Goal: Task Accomplishment & Management: Complete application form

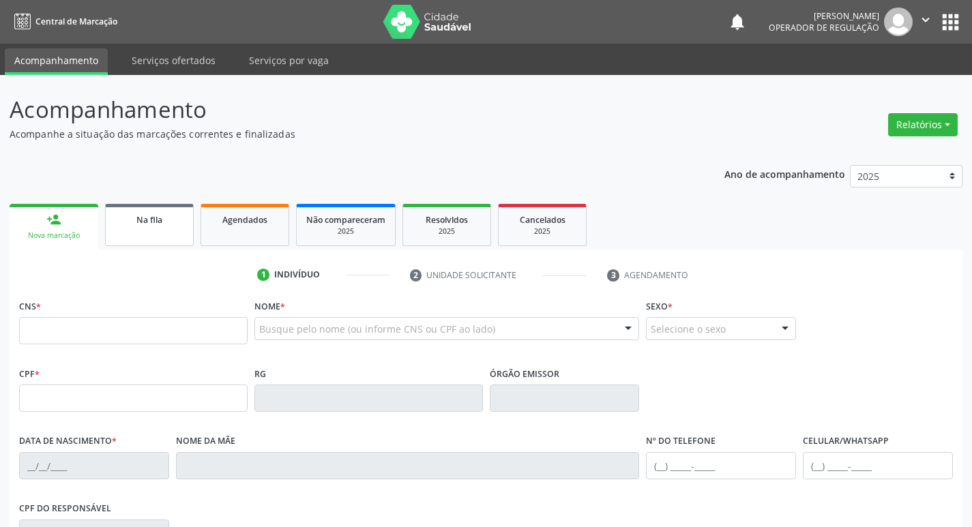
click at [146, 229] on link "Na fila" at bounding box center [149, 225] width 89 height 42
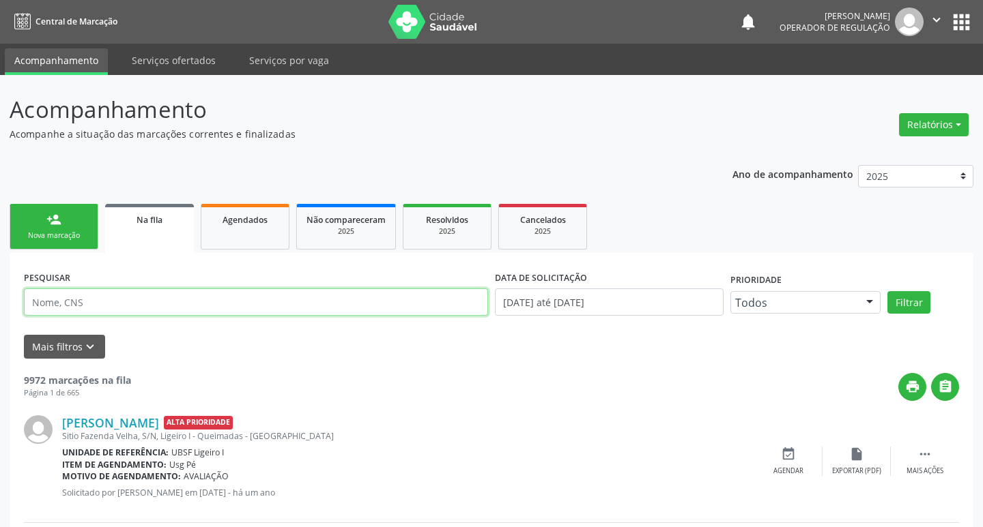
click at [106, 302] on input "text" at bounding box center [256, 302] width 464 height 27
paste input "706207019353861"
type input "706207019353861"
click at [878, 291] on button "Filtrar" at bounding box center [899, 302] width 43 height 23
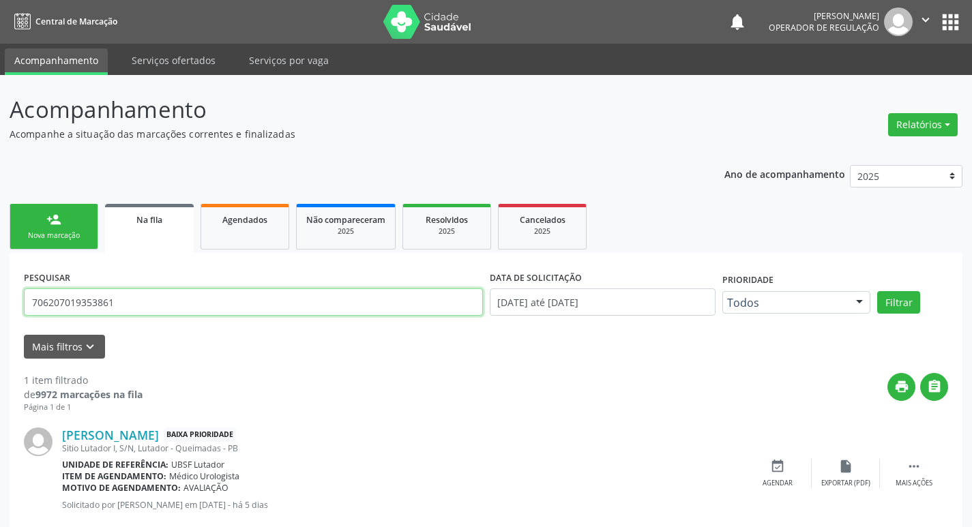
click at [102, 294] on input "706207019353861" at bounding box center [253, 302] width 459 height 27
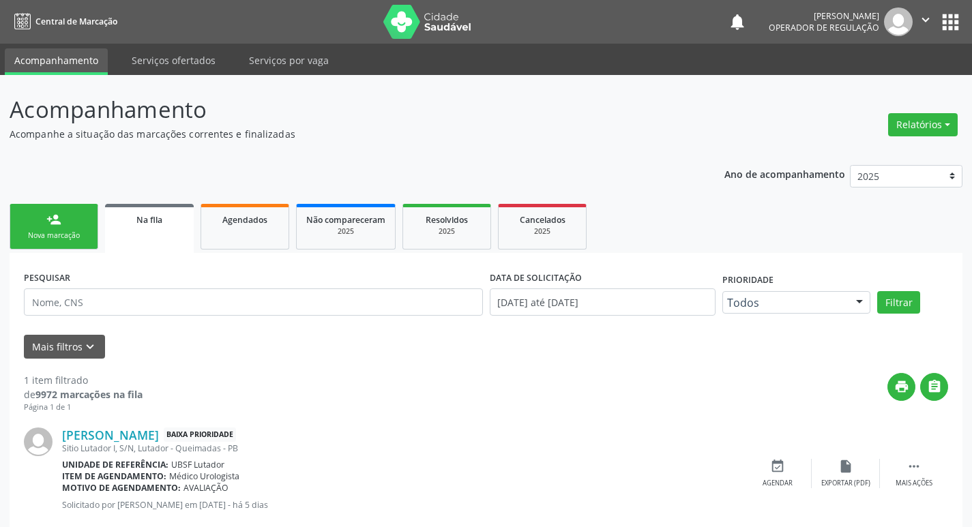
click at [27, 231] on div "Nova marcação" at bounding box center [54, 236] width 68 height 10
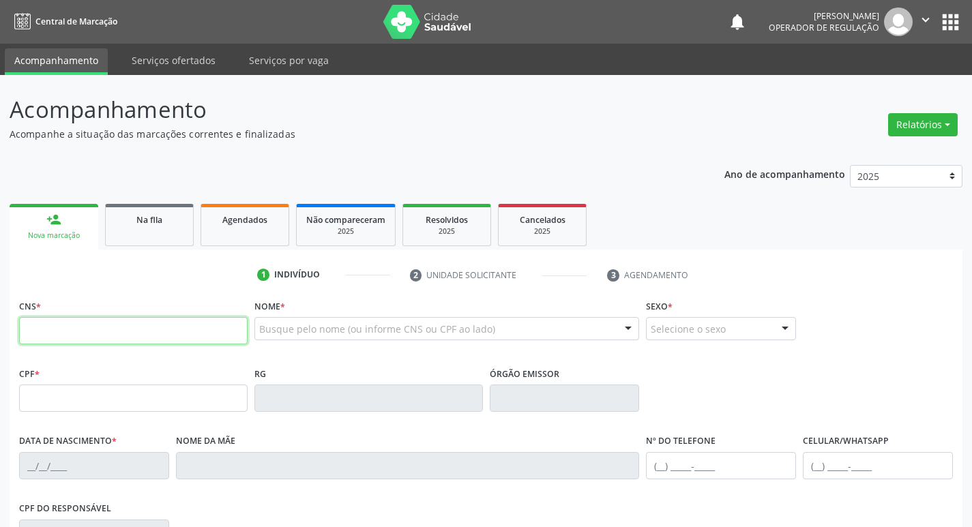
click at [31, 318] on input "text" at bounding box center [133, 330] width 229 height 27
type input "706 8062 1409 8828"
type input "030.051.014-44"
type input "[DATE]"
type input "[PERSON_NAME]"
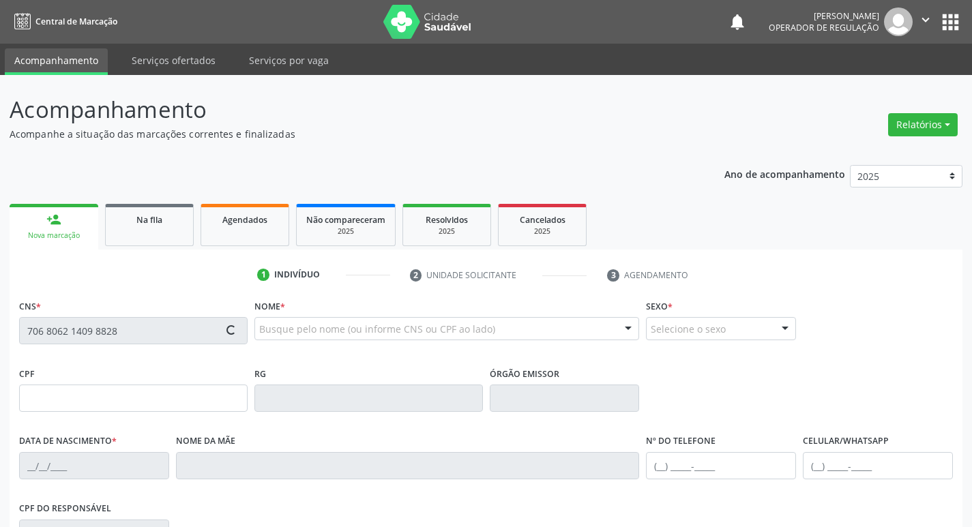
type input "[PHONE_NUMBER]"
type input "S/N"
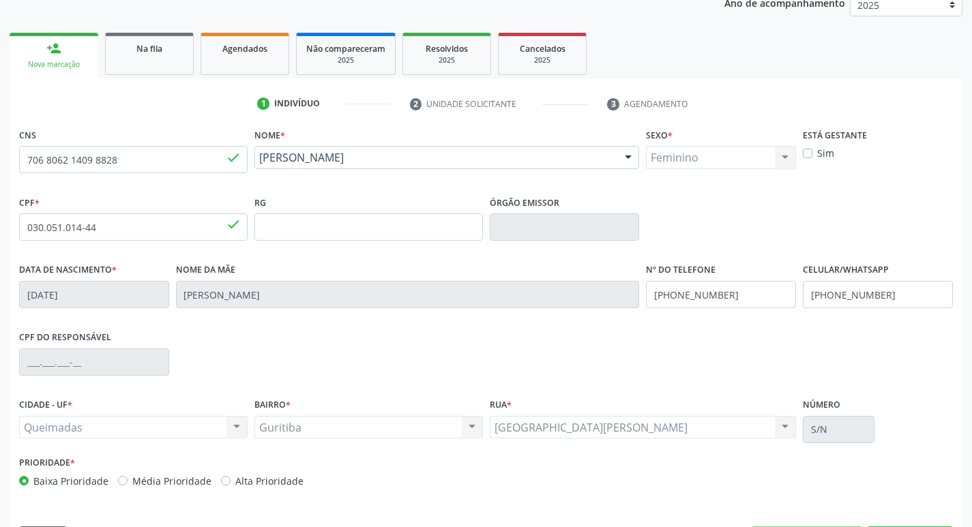
scroll to position [212, 0]
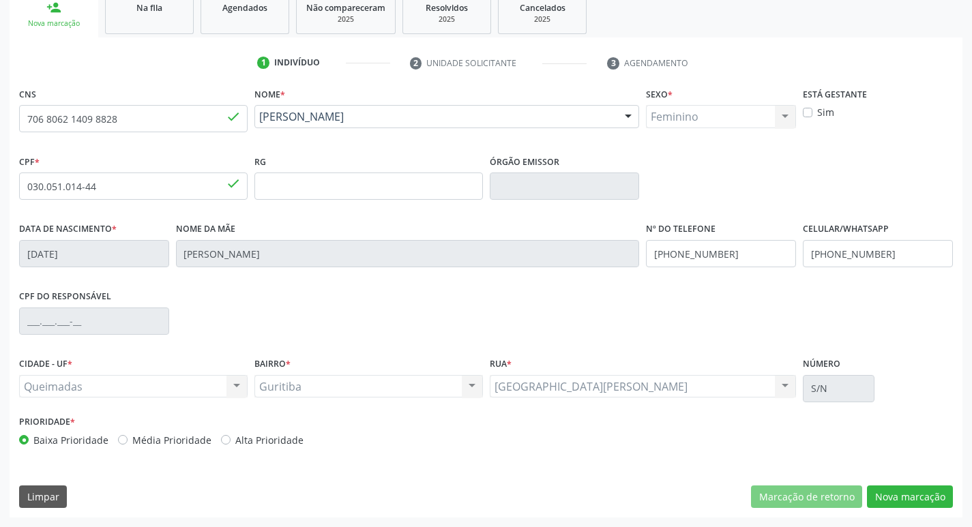
drag, startPoint x: 958, startPoint y: 501, endPoint x: 970, endPoint y: 499, distance: 11.8
click at [970, 499] on div "Acompanhamento Acompanhe a situação das marcações correntes e finalizadas Relat…" at bounding box center [486, 195] width 972 height 665
click at [908, 486] on button "Nova marcação" at bounding box center [910, 497] width 86 height 23
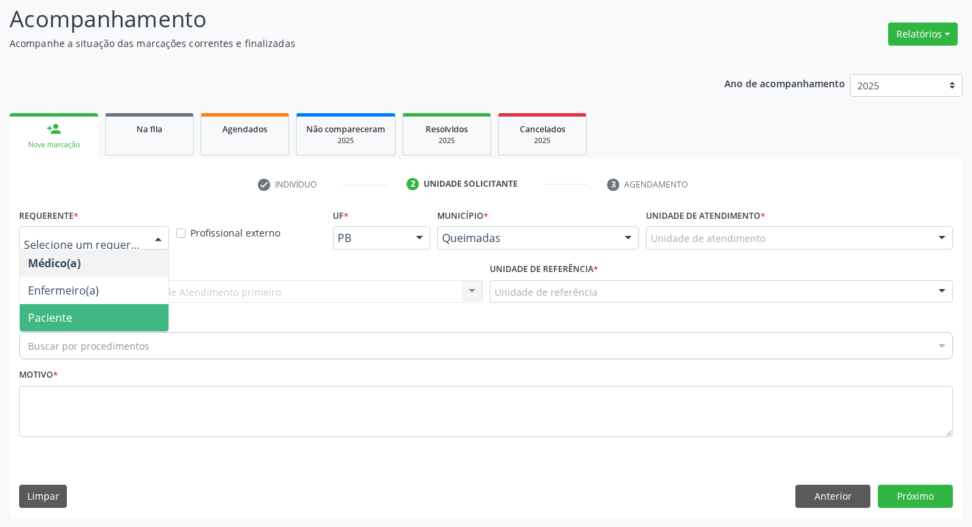
click at [36, 321] on span "Paciente" at bounding box center [50, 317] width 44 height 15
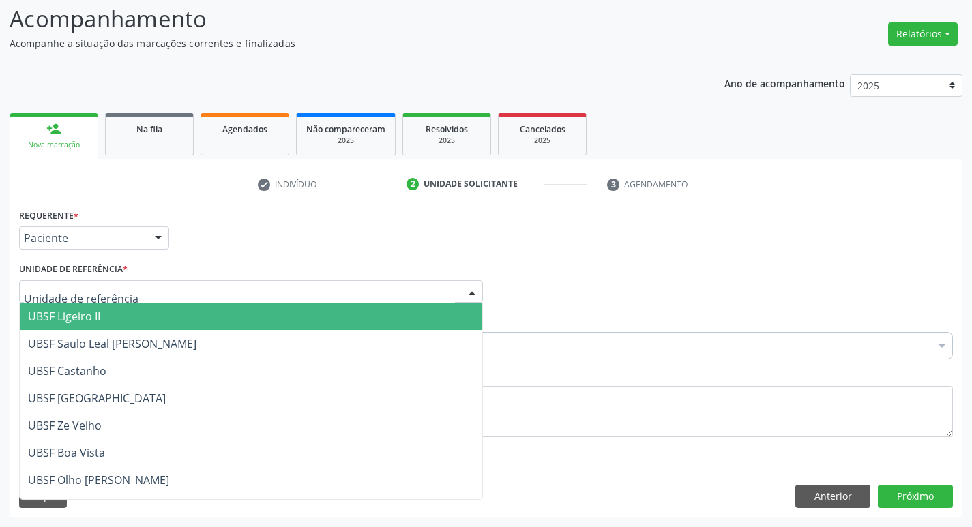
click at [90, 300] on div at bounding box center [251, 291] width 464 height 23
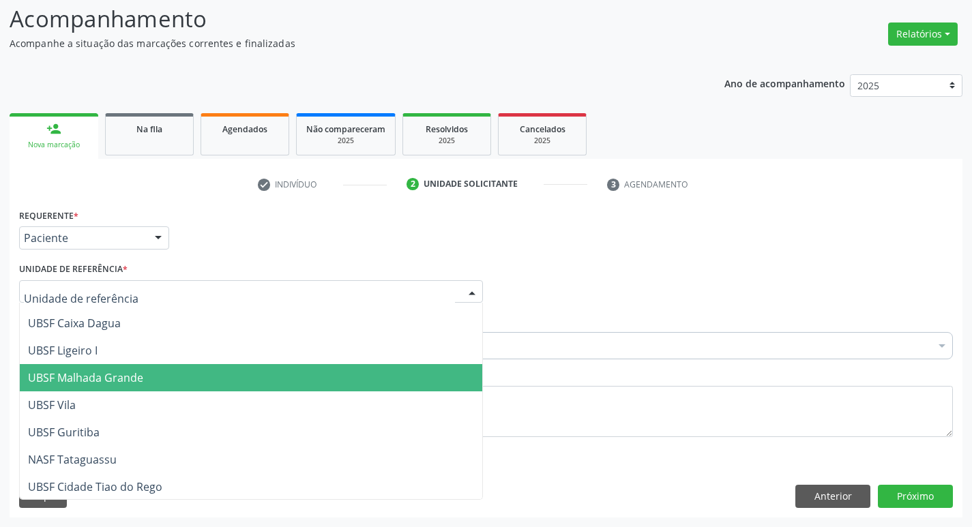
scroll to position [349, 0]
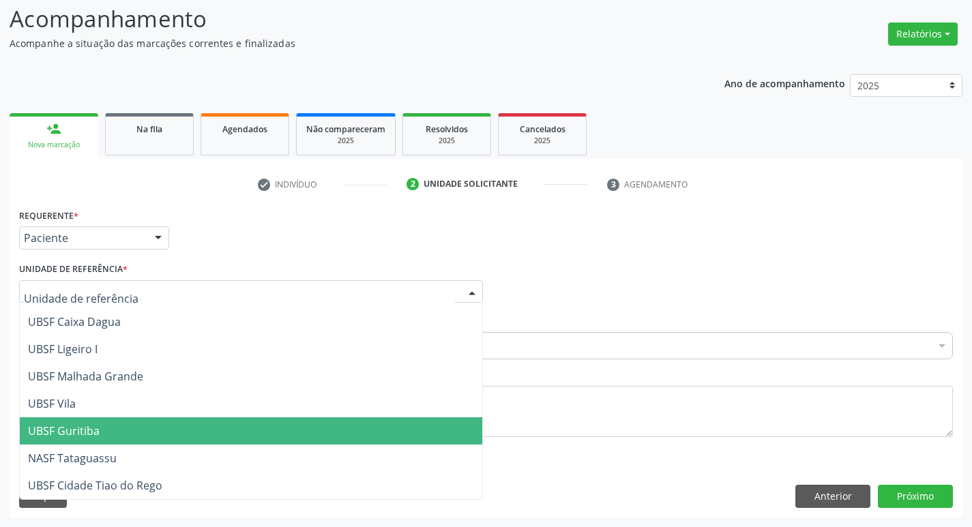
click at [61, 433] on span "UBSF Guritiba" at bounding box center [64, 431] width 72 height 15
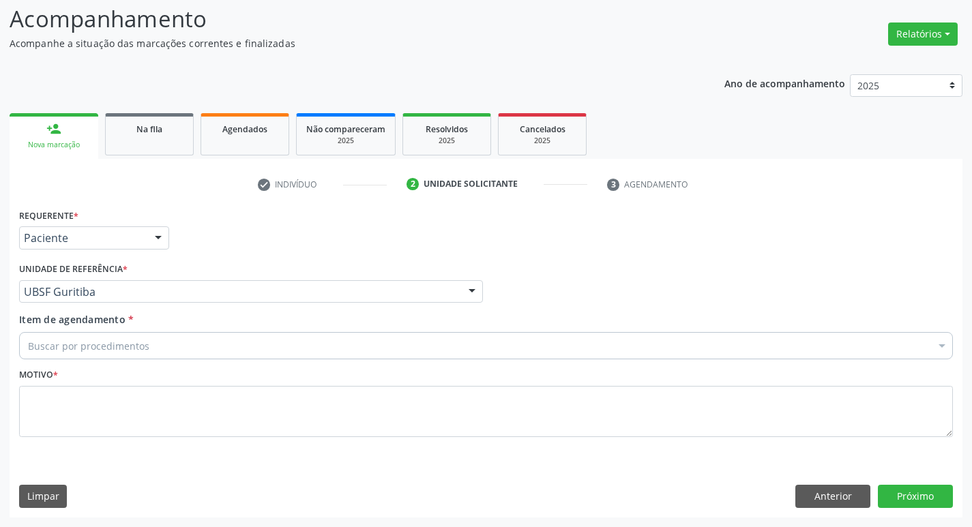
click at [110, 362] on div "Item de agendamento * Buscar por procedimentos Selecionar todos 0604320140 - Ab…" at bounding box center [486, 339] width 941 height 53
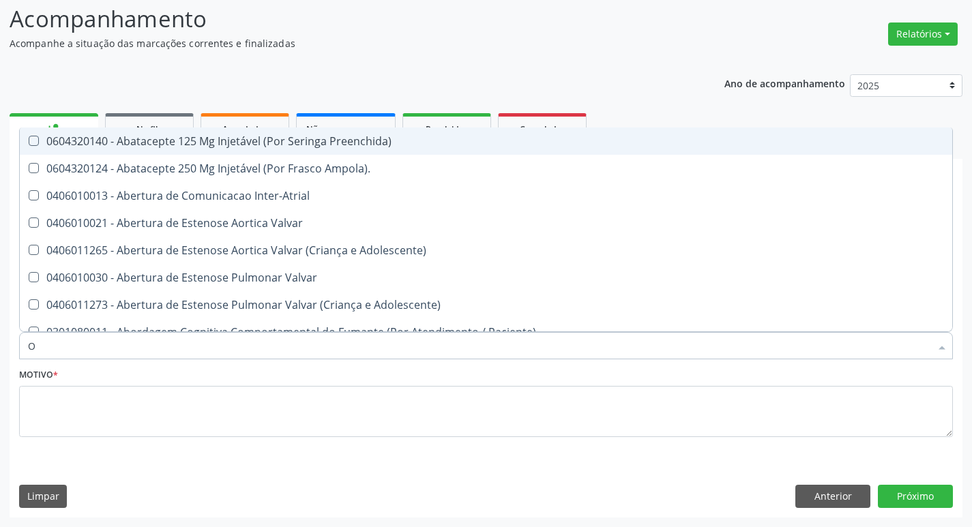
type input "ORTOPEDISTA"
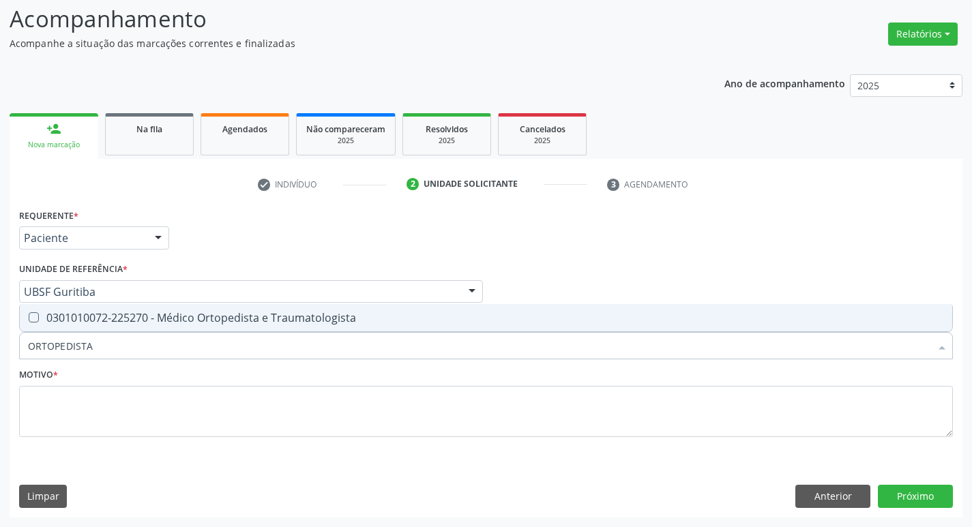
click at [108, 306] on span "0301010072-225270 - Médico Ortopedista e Traumatologista" at bounding box center [486, 317] width 933 height 27
checkbox Traumatologista "true"
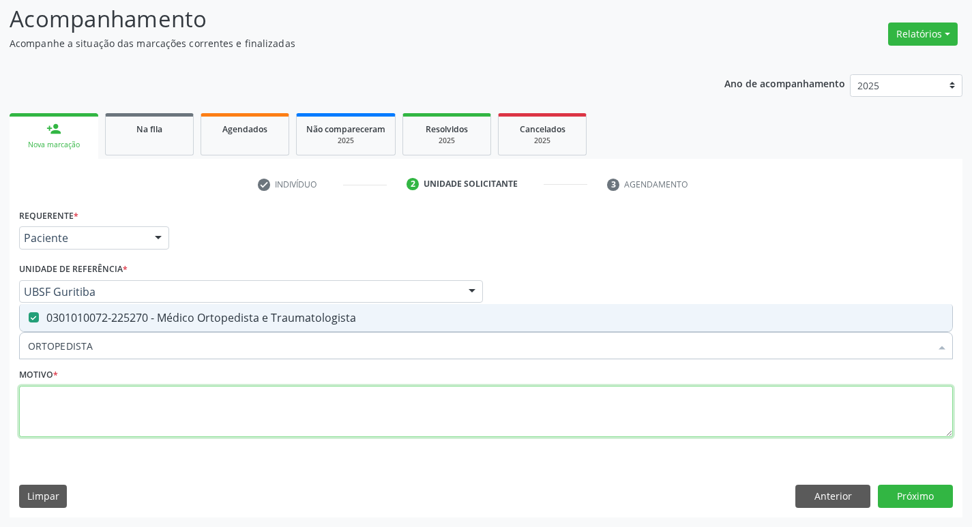
click at [70, 416] on textarea at bounding box center [486, 412] width 934 height 52
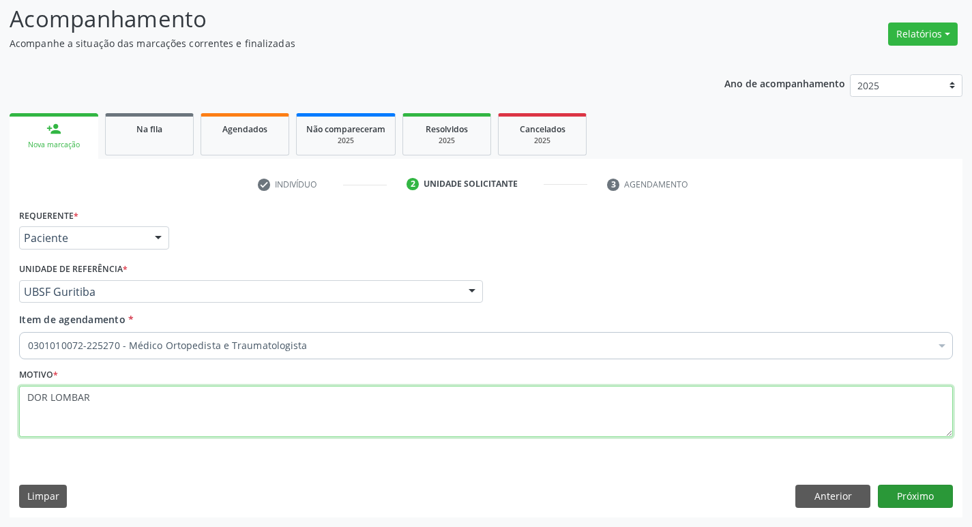
type textarea "DOR LOMBAR"
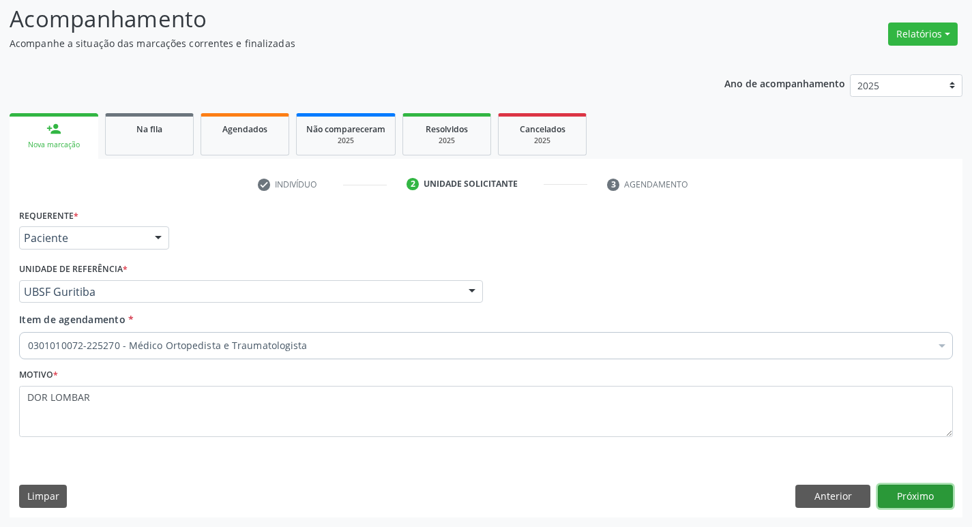
click at [893, 499] on button "Próximo" at bounding box center [915, 496] width 75 height 23
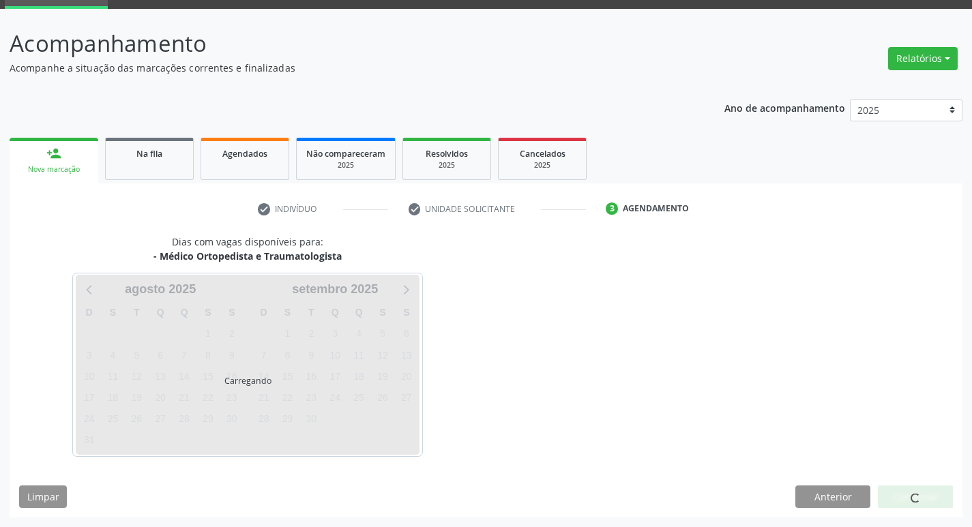
scroll to position [66, 0]
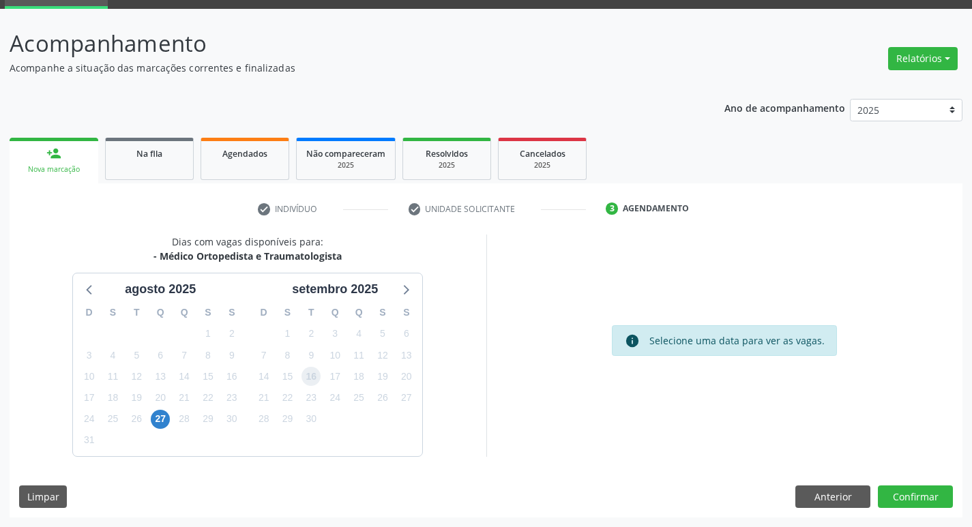
click at [312, 374] on span "16" at bounding box center [311, 376] width 19 height 19
click at [899, 495] on button "Confirmar" at bounding box center [915, 497] width 75 height 23
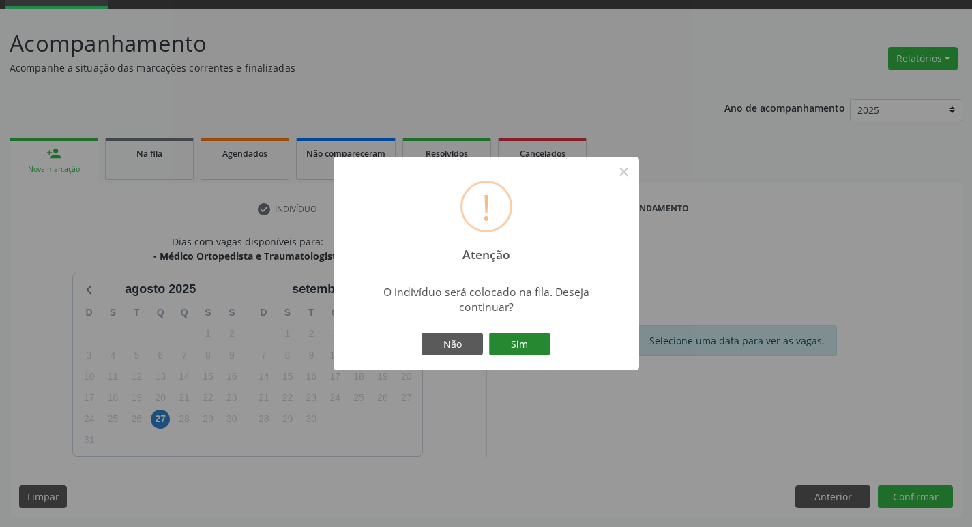
click at [501, 356] on button "Sim" at bounding box center [519, 344] width 61 height 23
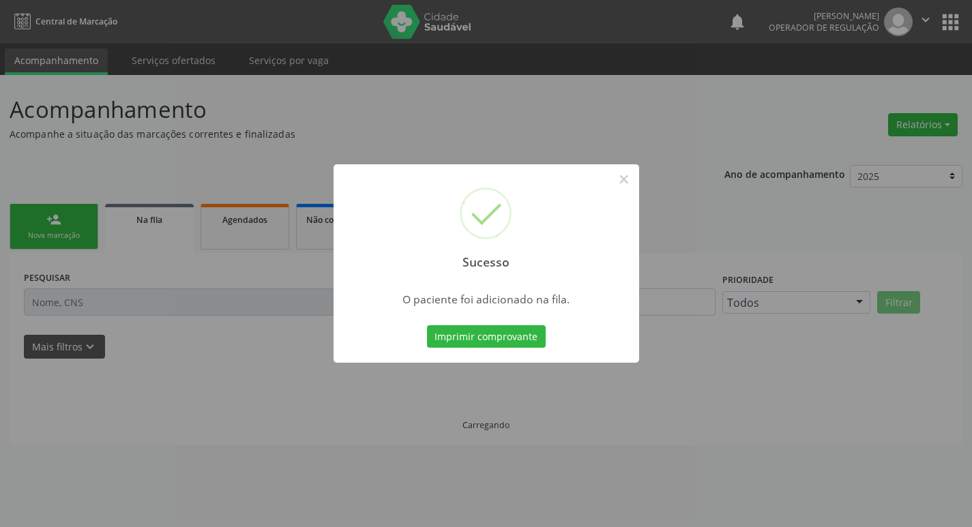
scroll to position [0, 0]
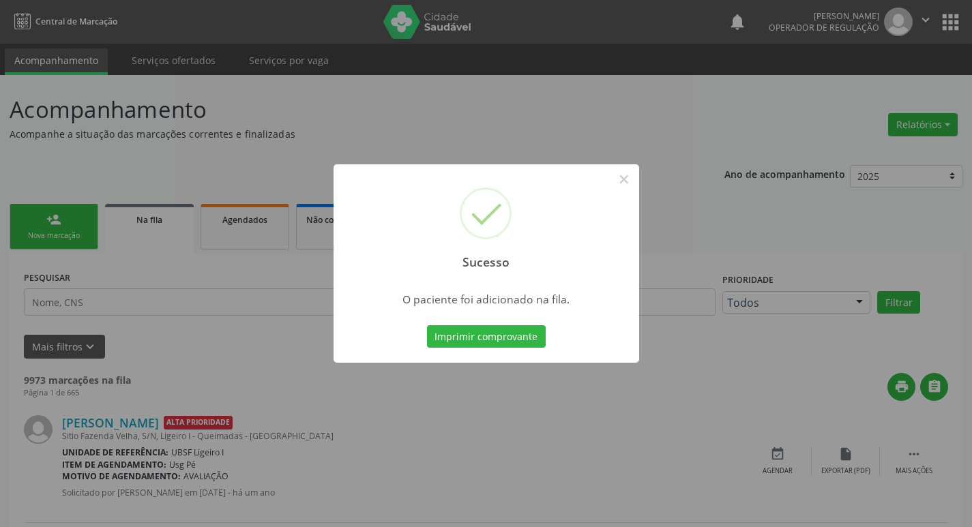
click at [118, 107] on div "Sucesso × O paciente foi adicionado na fila. Imprimir comprovante Cancel" at bounding box center [486, 263] width 972 height 527
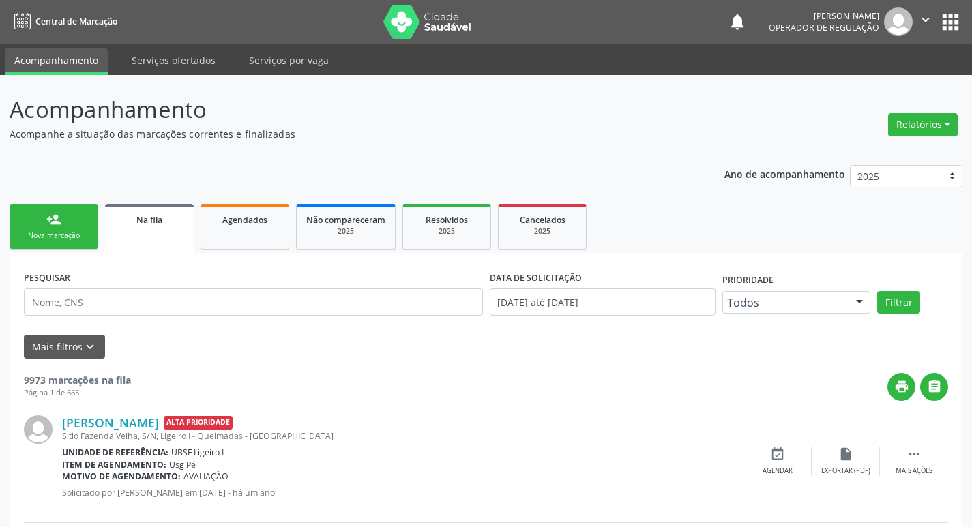
click at [38, 231] on div "Nova marcação" at bounding box center [54, 236] width 68 height 10
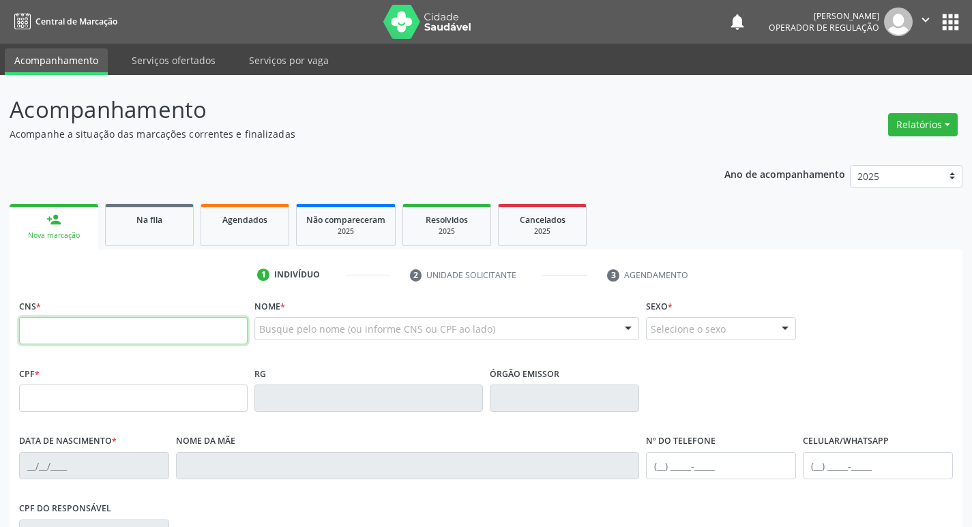
click at [43, 338] on input "text" at bounding box center [133, 330] width 229 height 27
type input "703 4029 7347 1600"
type input "133.386.864-20"
type input "[DATE]"
type input "[PERSON_NAME] de [PERSON_NAME]"
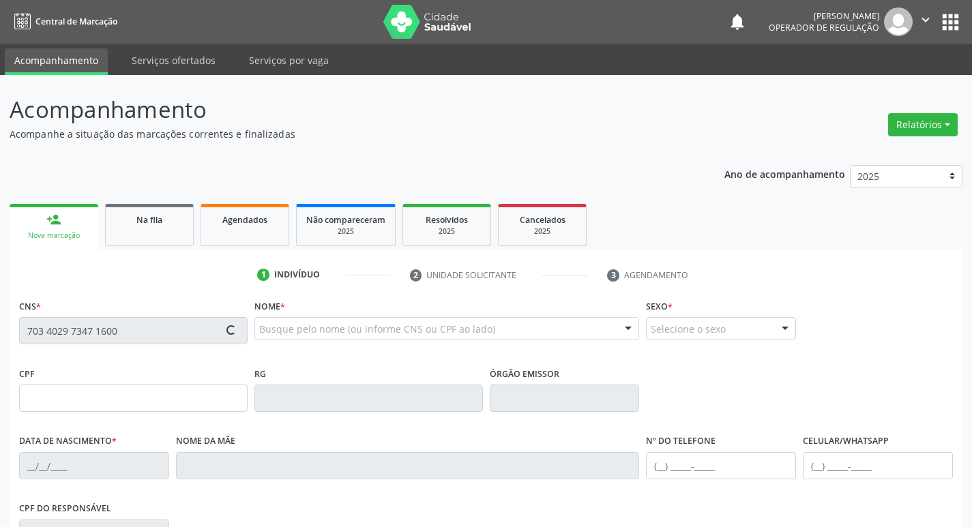
type input "[PHONE_NUMBER]"
type input "085.422.174-38"
type input "S/N"
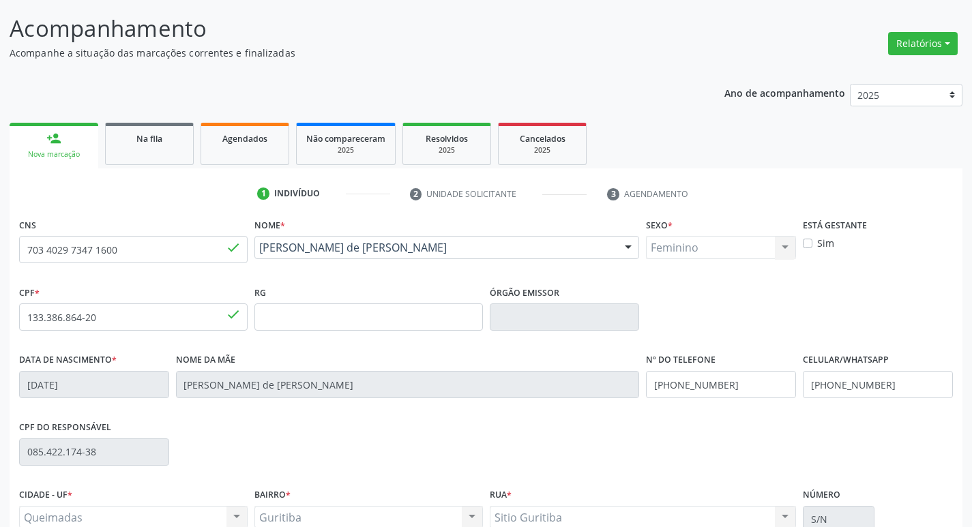
scroll to position [212, 0]
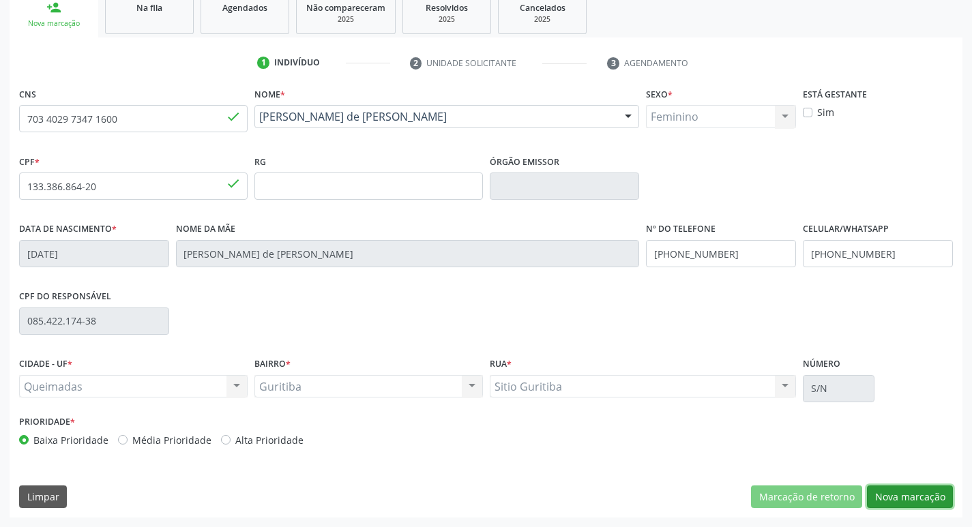
click at [901, 491] on button "Nova marcação" at bounding box center [910, 497] width 86 height 23
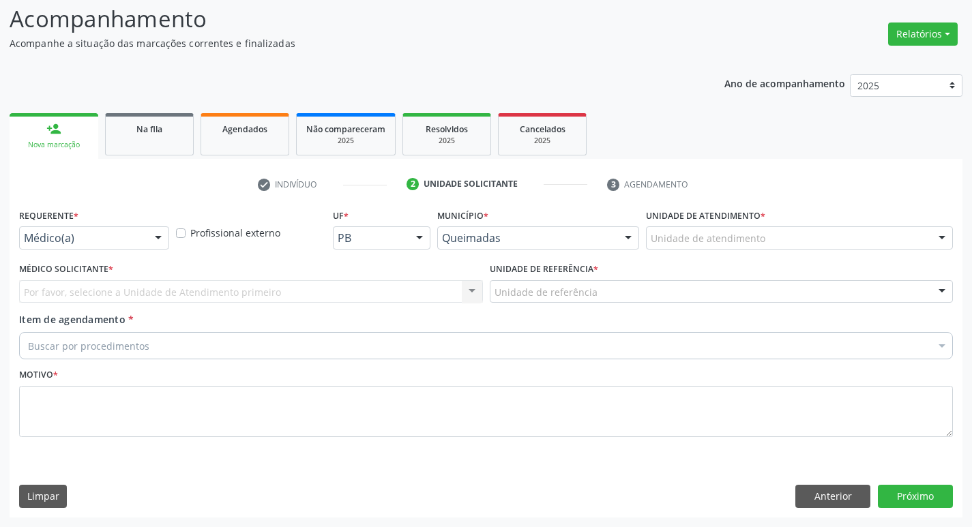
scroll to position [91, 0]
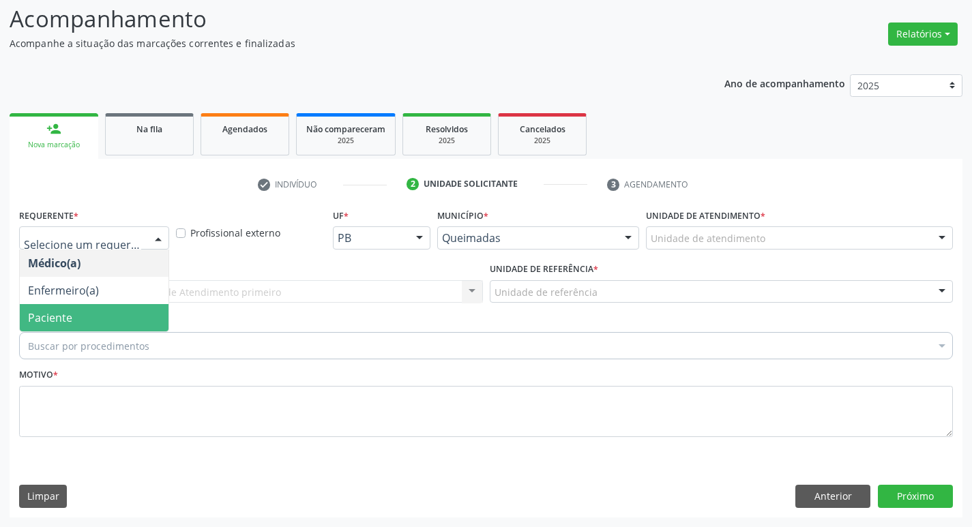
click at [133, 310] on span "Paciente" at bounding box center [94, 317] width 149 height 27
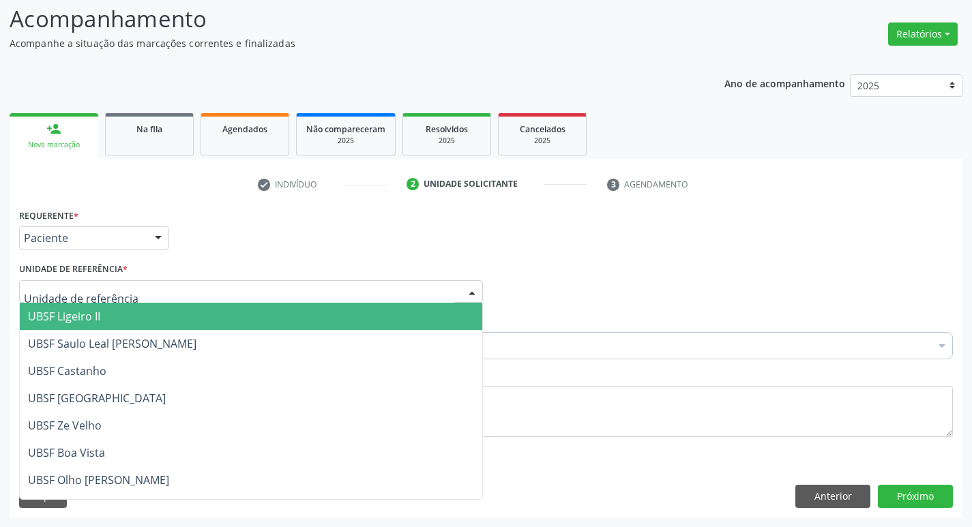
click at [125, 285] on div at bounding box center [251, 291] width 464 height 23
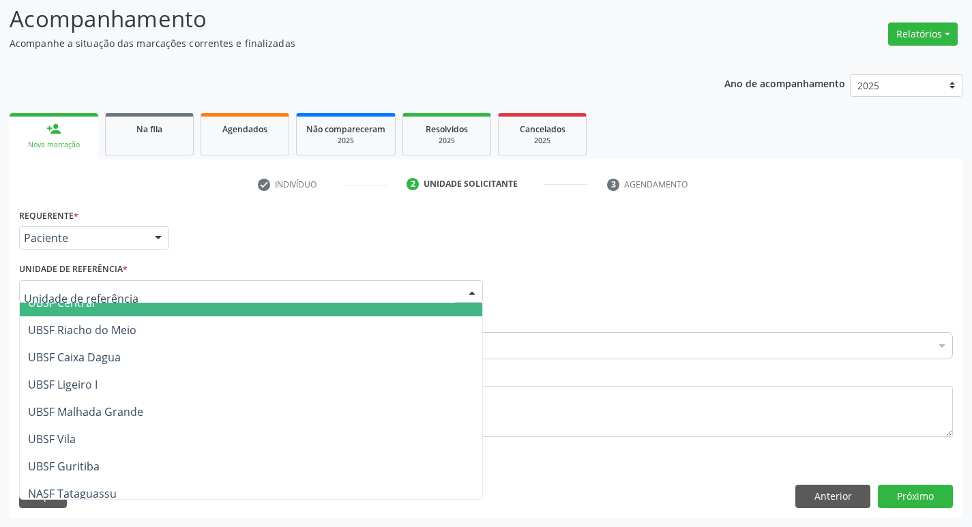
scroll to position [349, 0]
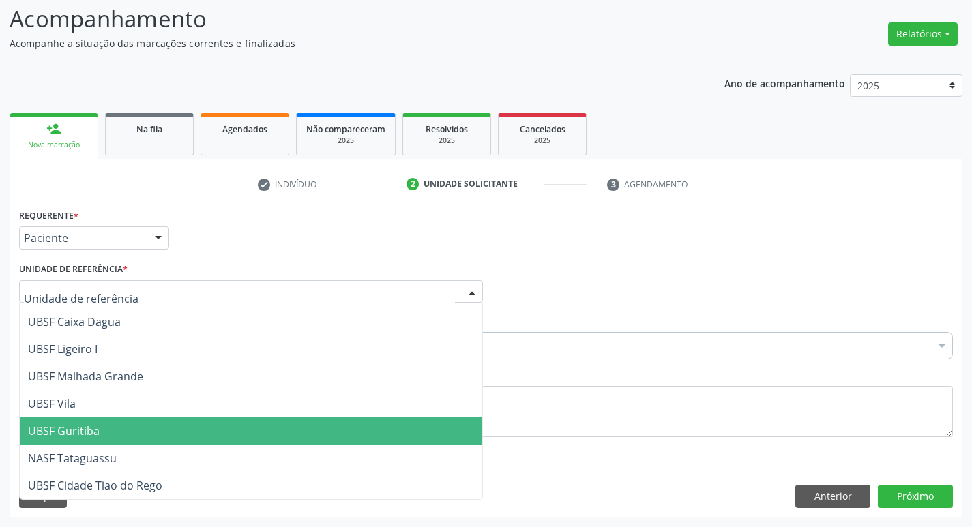
click at [231, 438] on span "UBSF Guritiba" at bounding box center [251, 431] width 463 height 27
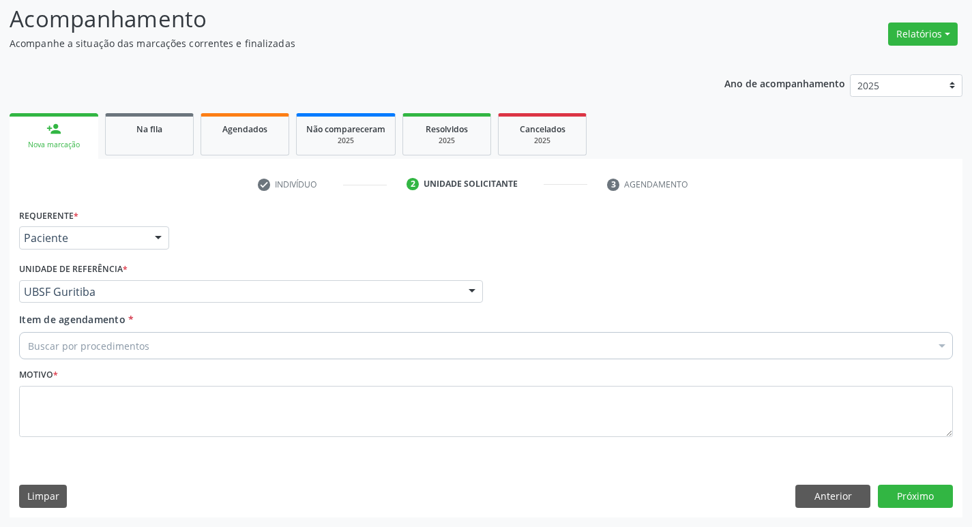
click at [204, 347] on div "Buscar por procedimentos" at bounding box center [486, 345] width 934 height 27
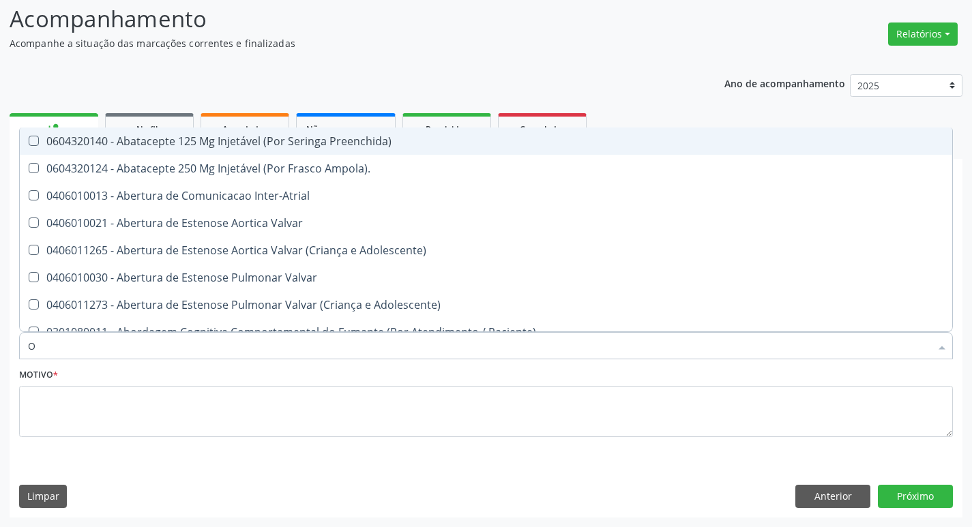
type input "ORTOPEDISTA"
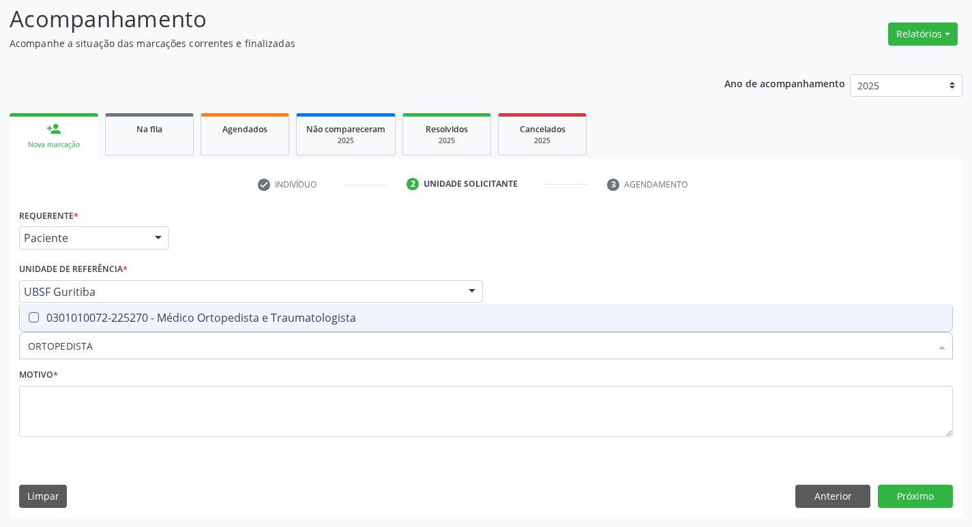
click at [138, 329] on span "0301010072-225270 - Médico Ortopedista e Traumatologista" at bounding box center [486, 317] width 933 height 27
checkbox Traumatologista "true"
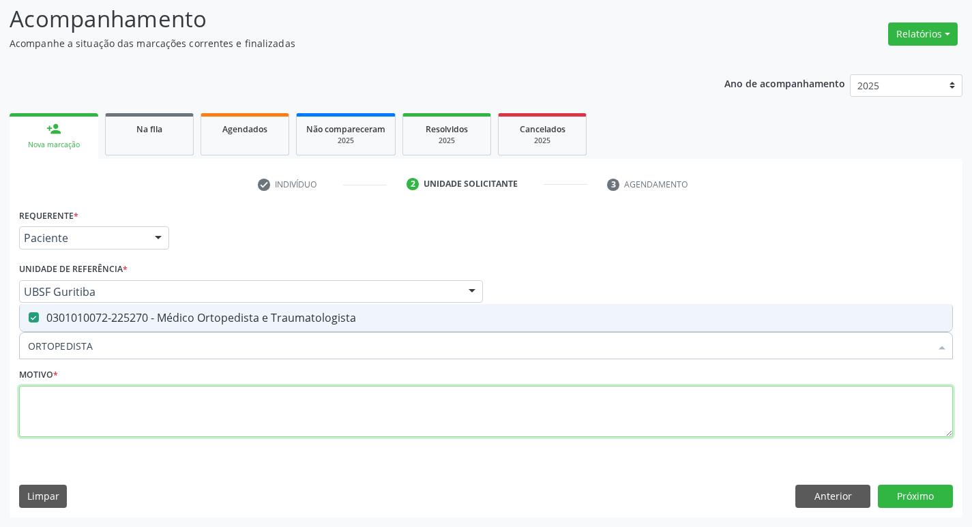
click at [150, 421] on textarea at bounding box center [486, 412] width 934 height 52
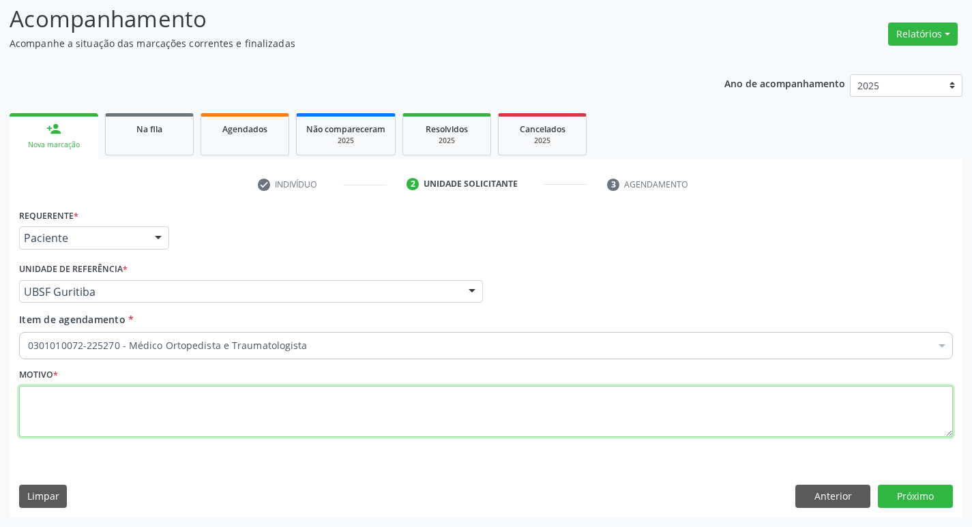
type textarea "'"
type textarea "DOR CERVICAL IRRADIANDO PARA [GEOGRAPHIC_DATA]"
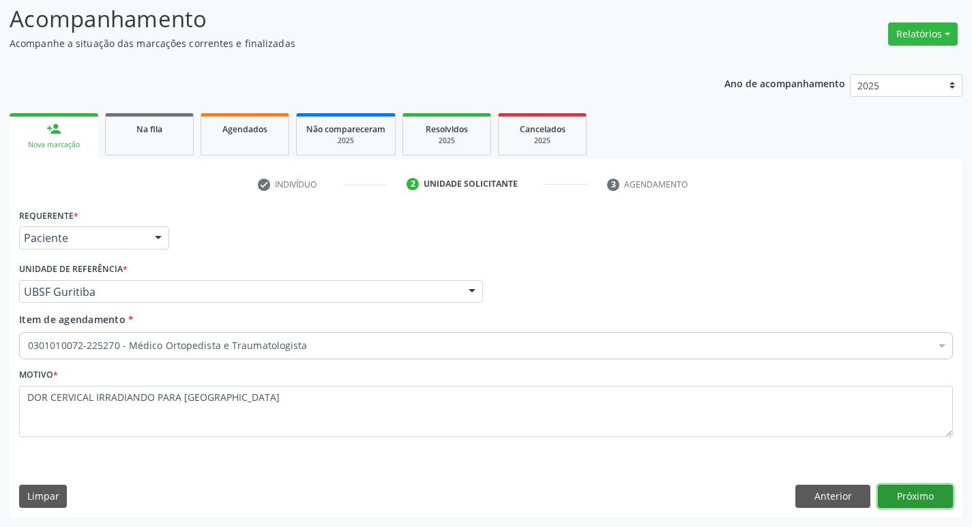
click at [914, 504] on button "Próximo" at bounding box center [915, 496] width 75 height 23
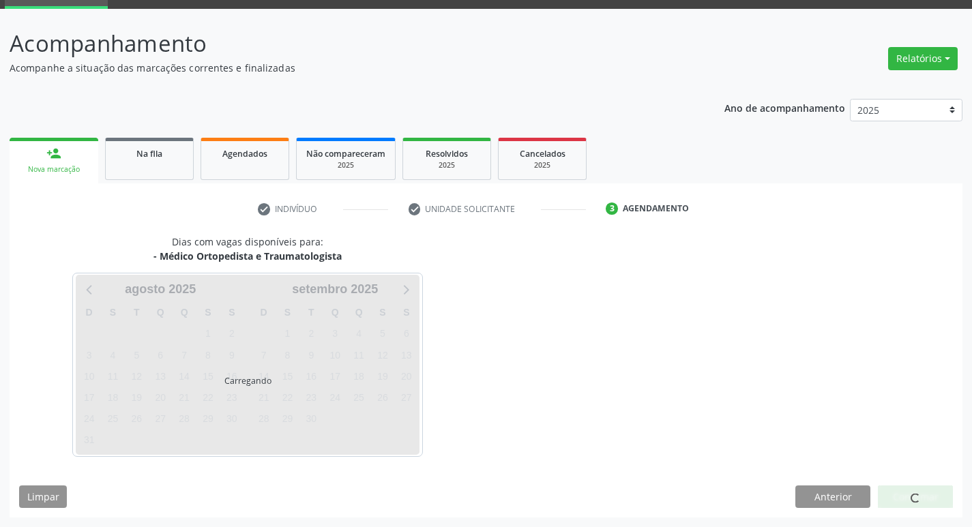
scroll to position [66, 0]
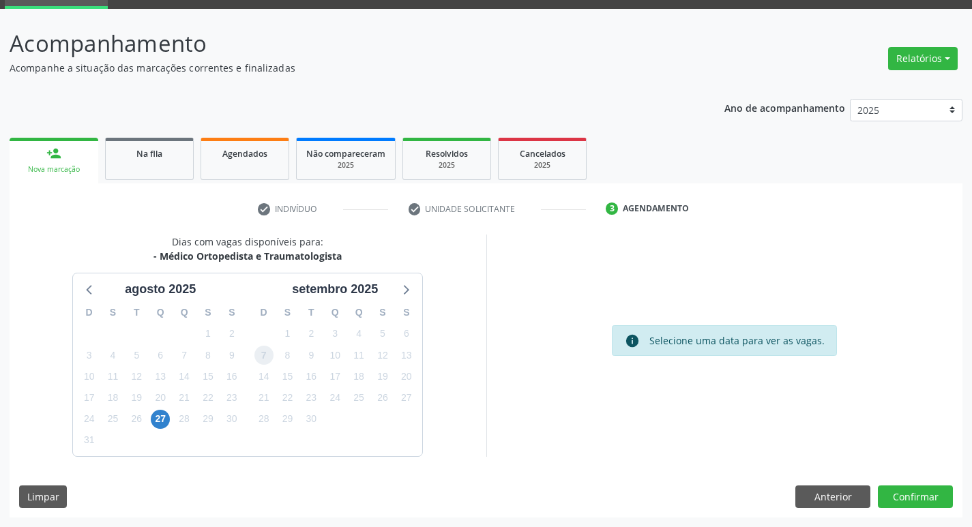
click at [268, 361] on span "7" at bounding box center [264, 355] width 19 height 19
click at [912, 504] on button "Confirmar" at bounding box center [915, 497] width 75 height 23
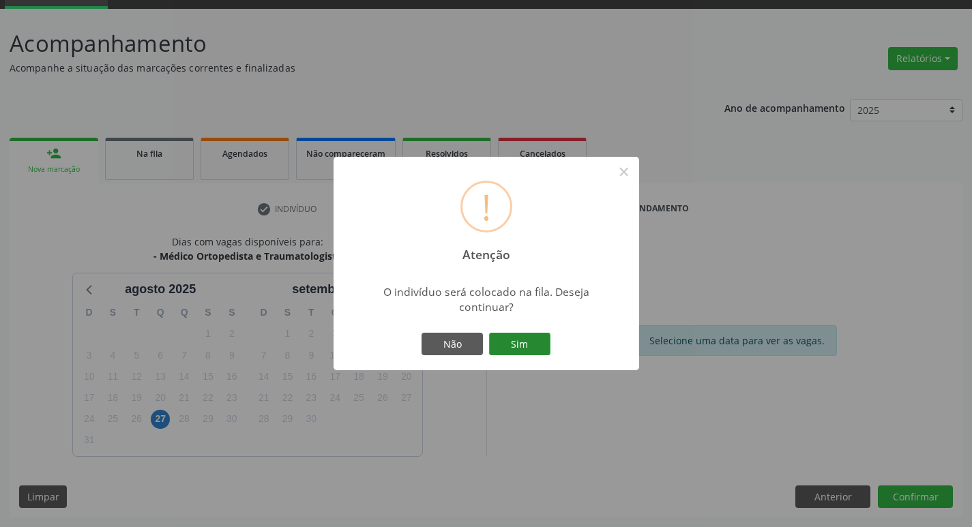
click at [534, 353] on button "Sim" at bounding box center [519, 344] width 61 height 23
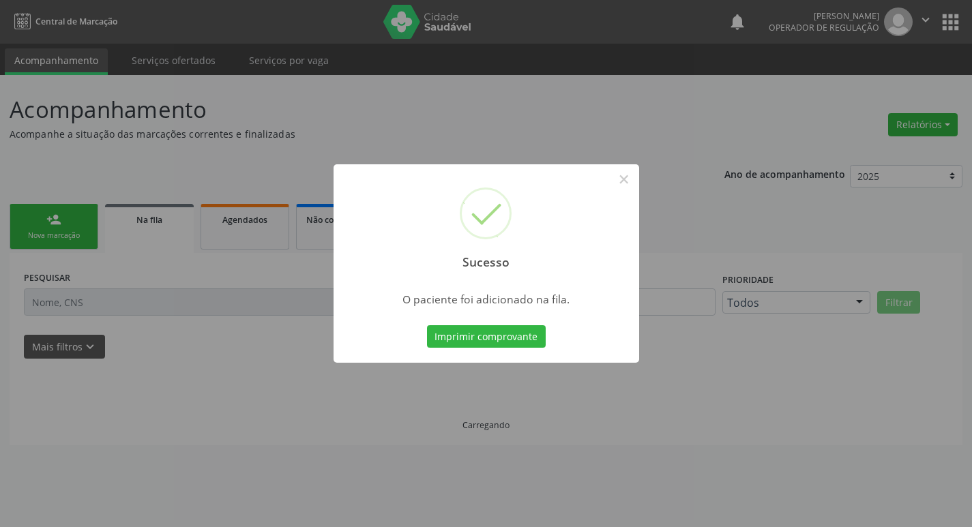
scroll to position [0, 0]
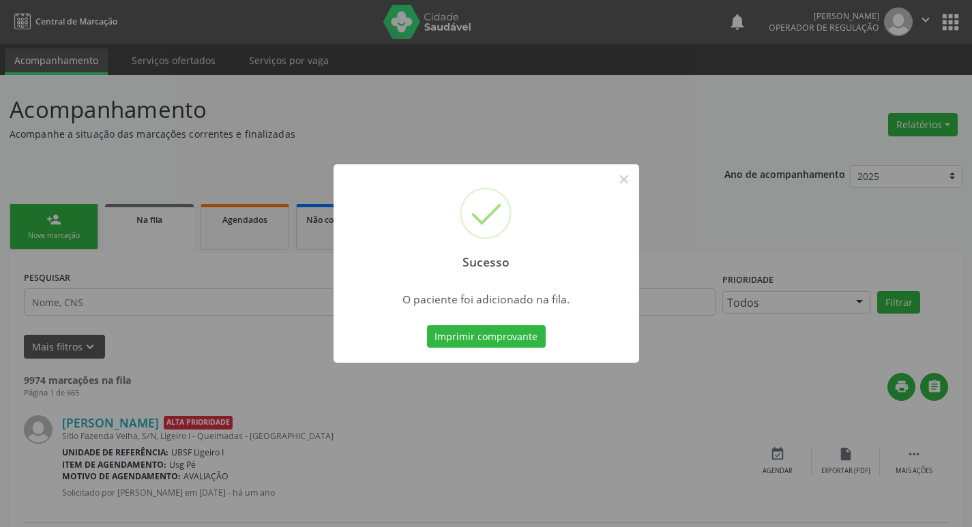
click at [230, 223] on div "Sucesso × O paciente foi adicionado na fila. Imprimir comprovante Cancel" at bounding box center [486, 263] width 972 height 527
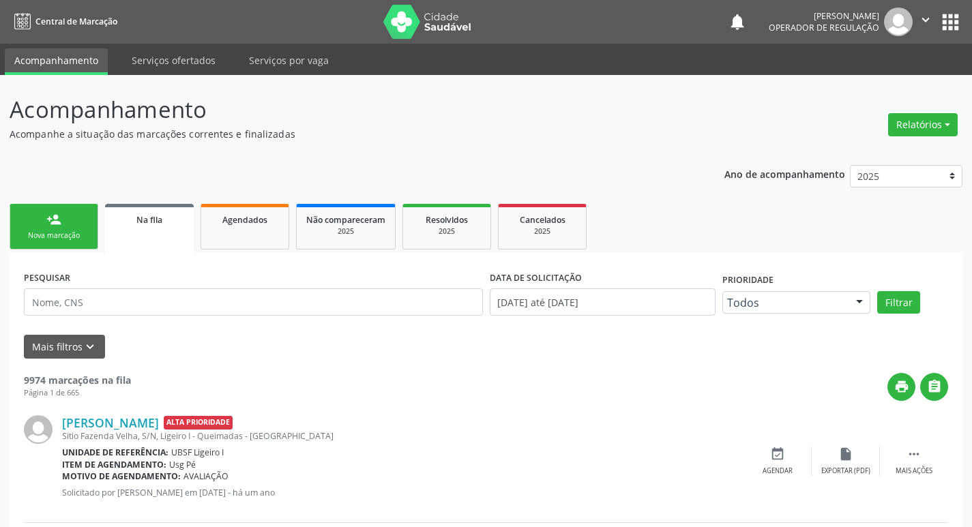
click at [53, 219] on div "person_add" at bounding box center [53, 219] width 15 height 15
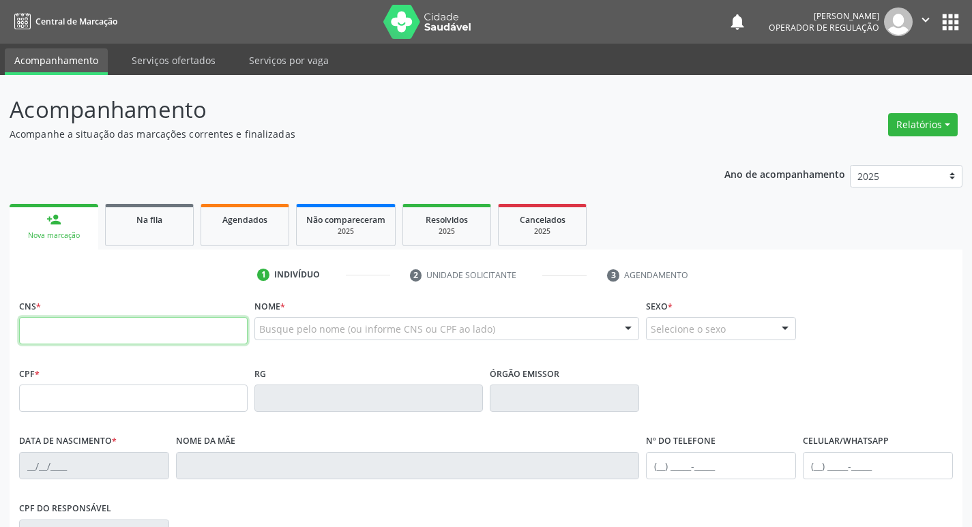
click at [83, 334] on input "text" at bounding box center [133, 330] width 229 height 27
type input "700 6049 1083 0668"
type input "408.378.904-20"
type input "[DATE]"
type input "[PERSON_NAME]"
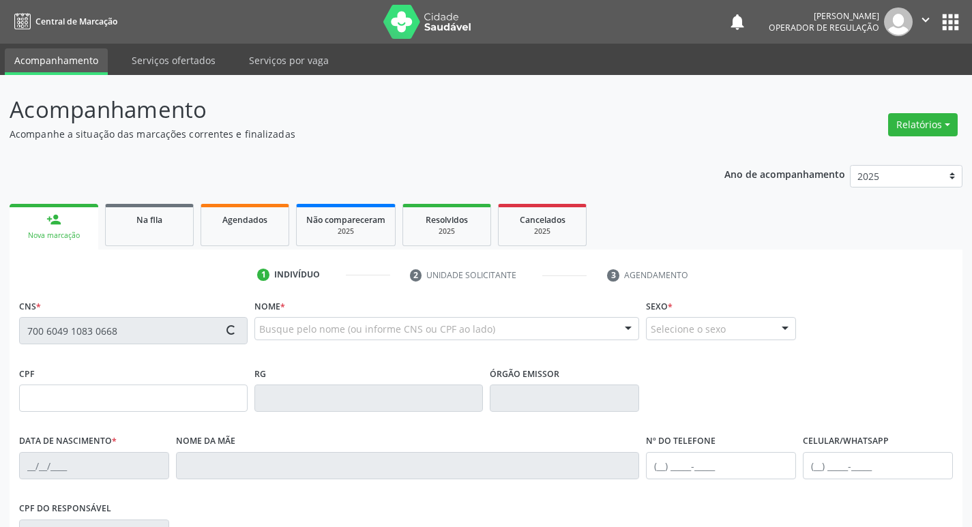
type input "[PHONE_NUMBER]"
type input "051.364.344-30"
type input "49"
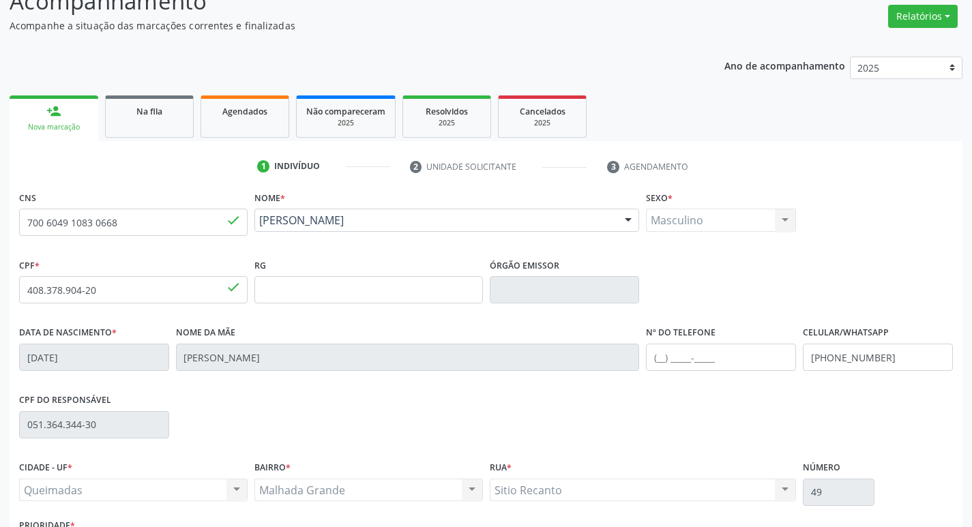
scroll to position [212, 0]
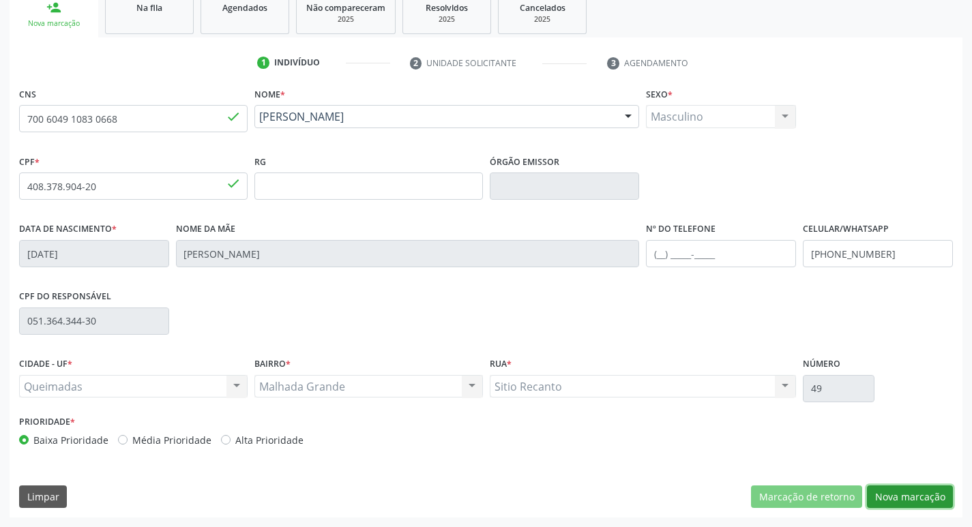
click at [889, 495] on button "Nova marcação" at bounding box center [910, 497] width 86 height 23
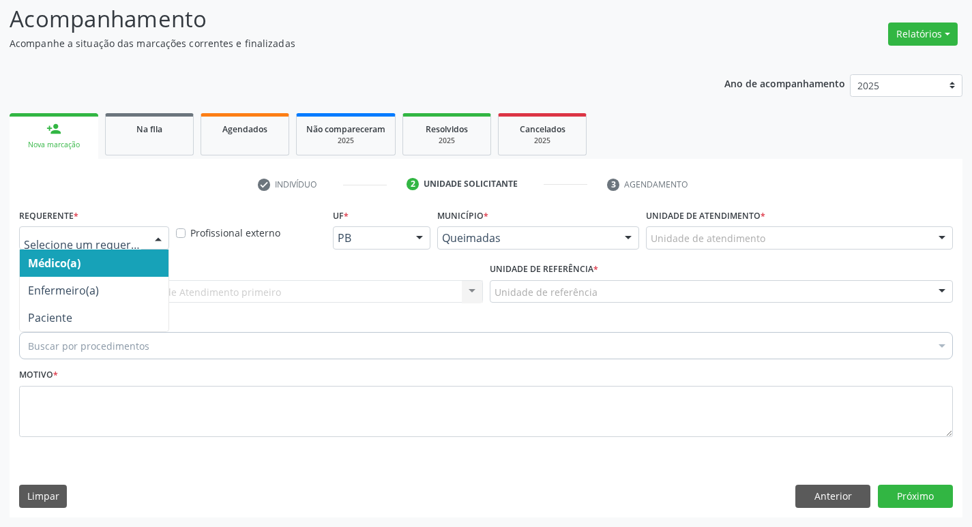
click at [97, 227] on div at bounding box center [94, 238] width 150 height 23
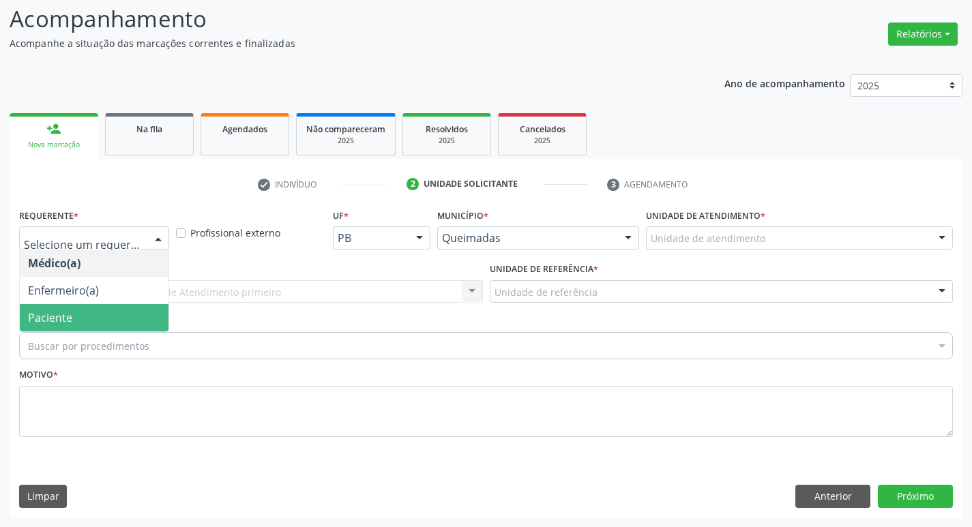
click at [113, 306] on span "Paciente" at bounding box center [94, 317] width 149 height 27
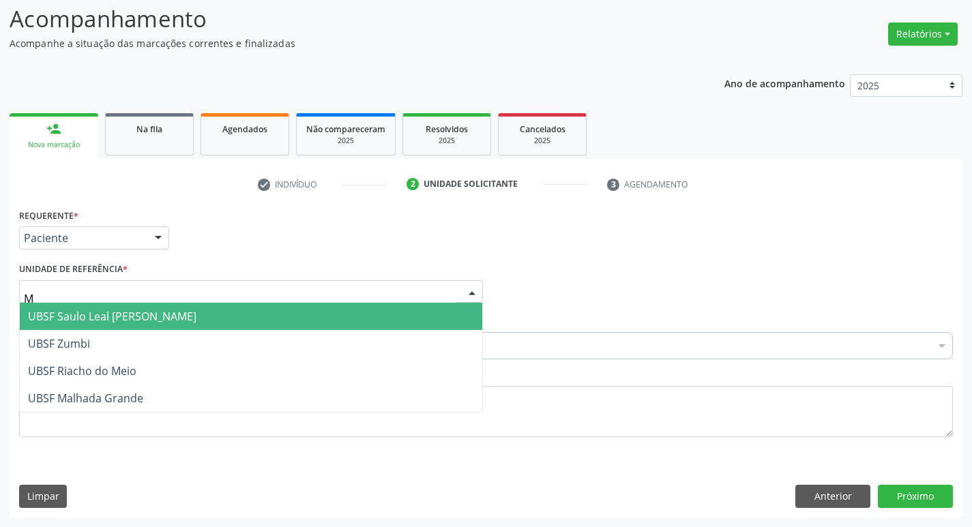
type input "MA"
click at [50, 302] on input "MA" at bounding box center [239, 298] width 431 height 27
click at [54, 311] on span "UBSF Malhada Grande" at bounding box center [85, 316] width 115 height 15
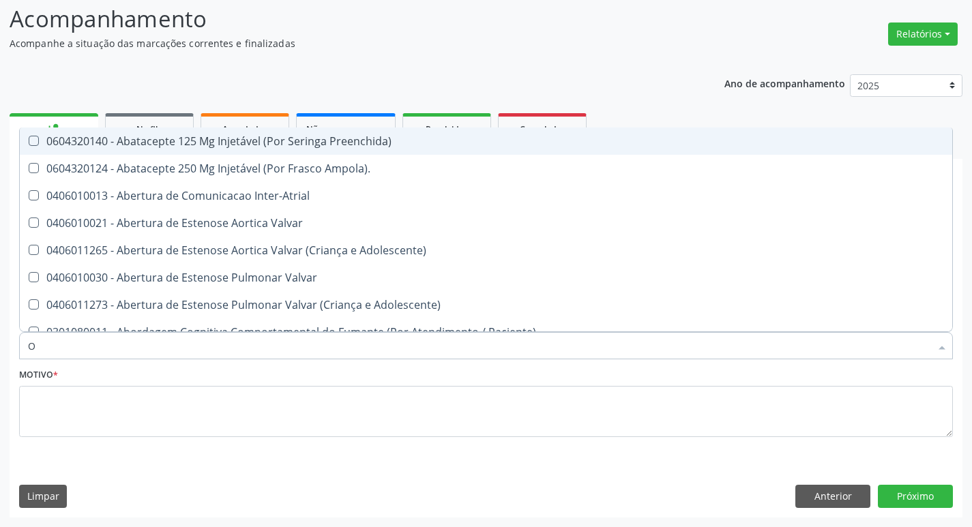
type input "ORTOPEDISTA"
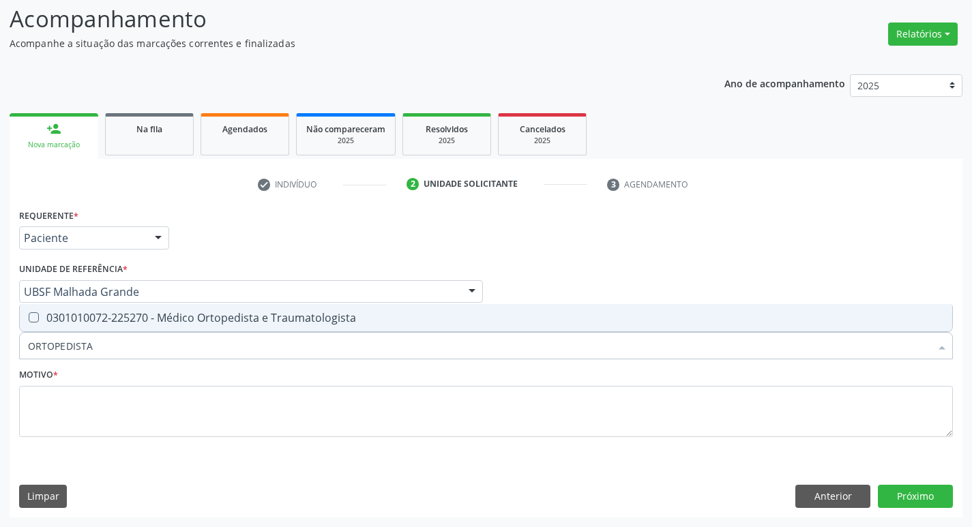
click at [92, 323] on div "0301010072-225270 - Médico Ortopedista e Traumatologista" at bounding box center [486, 318] width 916 height 11
checkbox Traumatologista "true"
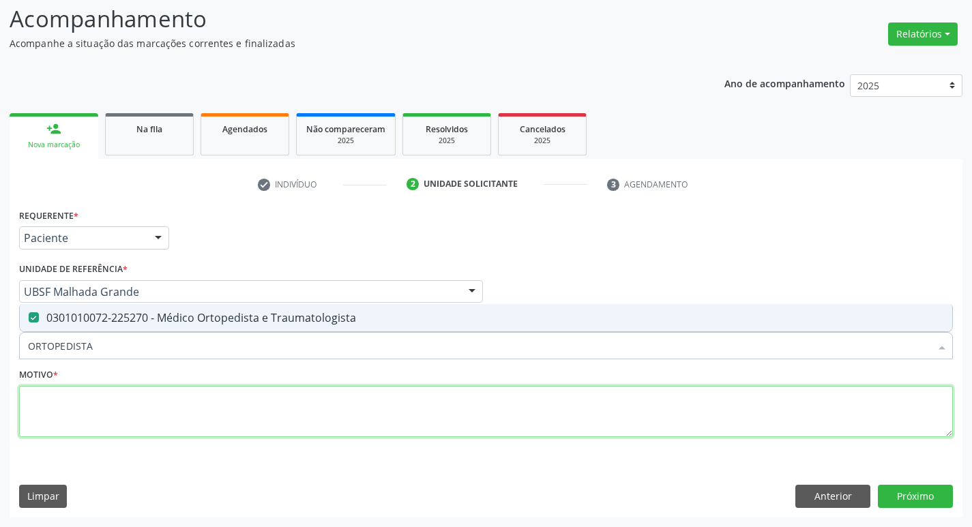
click at [93, 403] on textarea at bounding box center [486, 412] width 934 height 52
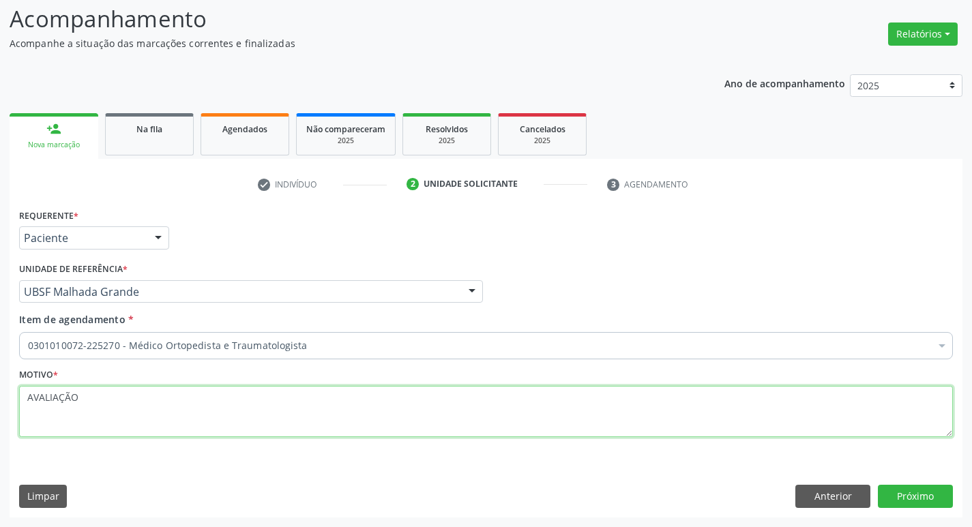
click at [38, 399] on textarea "AVALIAÇÃO" at bounding box center [486, 412] width 934 height 52
type textarea "AVALIAÇÃO"
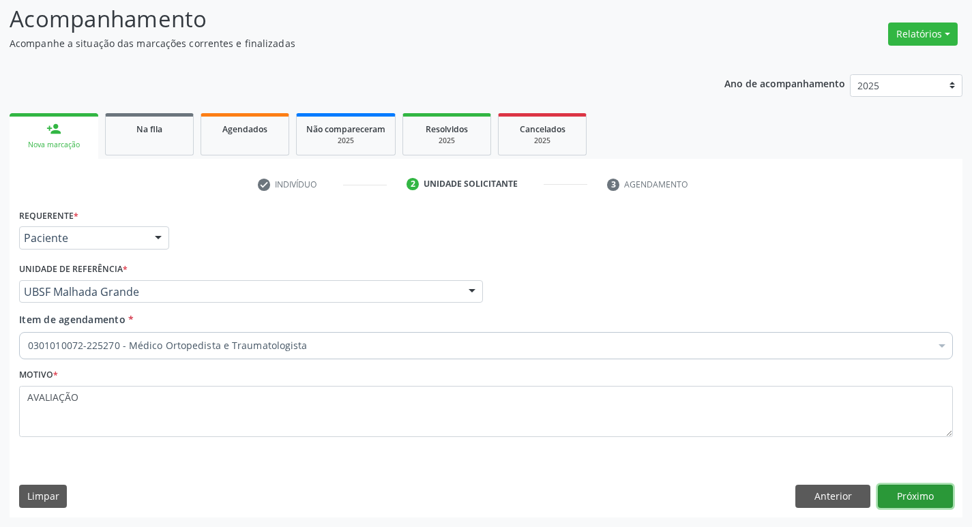
click at [896, 487] on button "Próximo" at bounding box center [915, 496] width 75 height 23
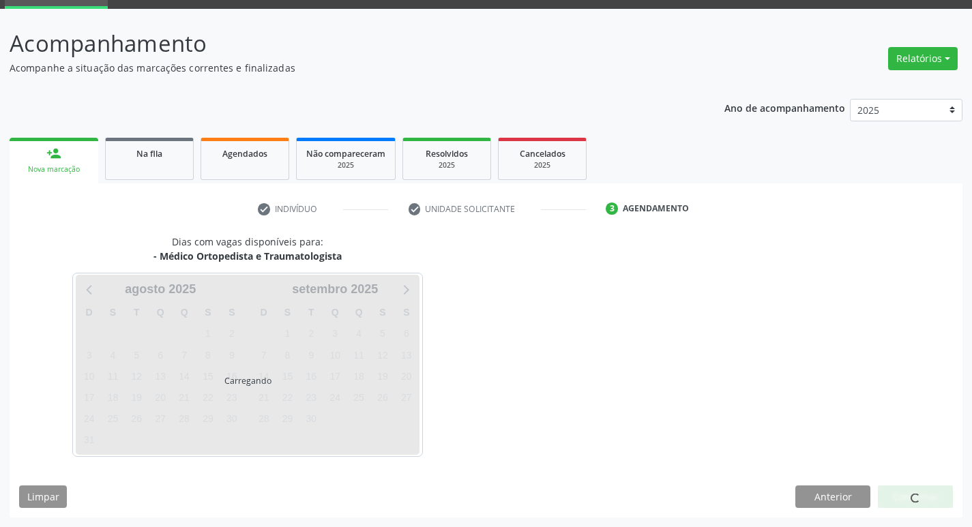
scroll to position [66, 0]
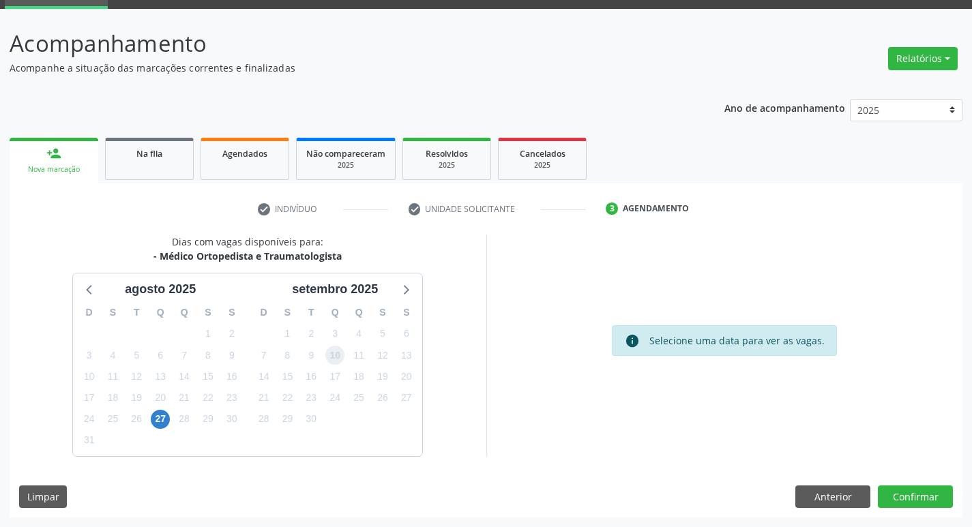
click at [330, 356] on span "10" at bounding box center [335, 355] width 19 height 19
click at [908, 481] on div "Dias com vagas disponíveis para: - Médico Ortopedista e Traumatologista [DATE] …" at bounding box center [486, 376] width 953 height 283
click at [904, 495] on button "Confirmar" at bounding box center [915, 497] width 75 height 23
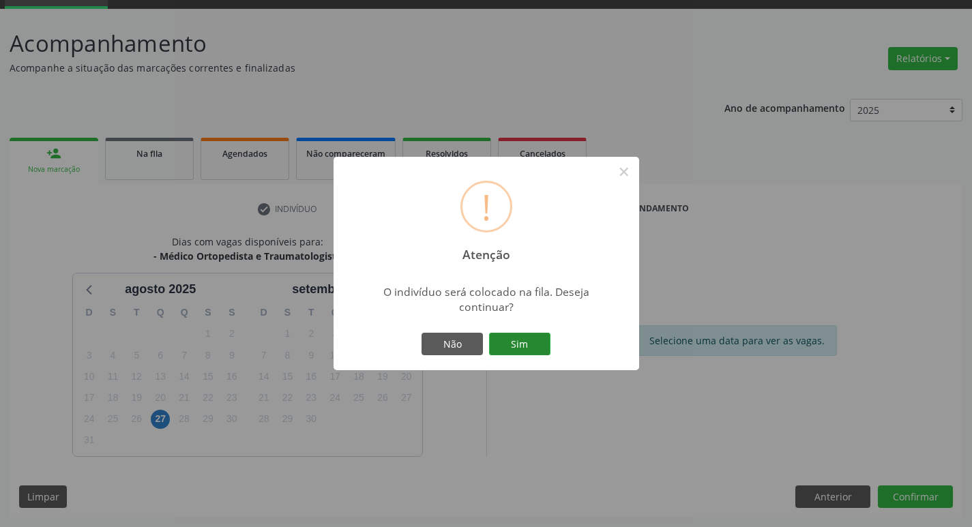
click at [495, 352] on button "Sim" at bounding box center [519, 344] width 61 height 23
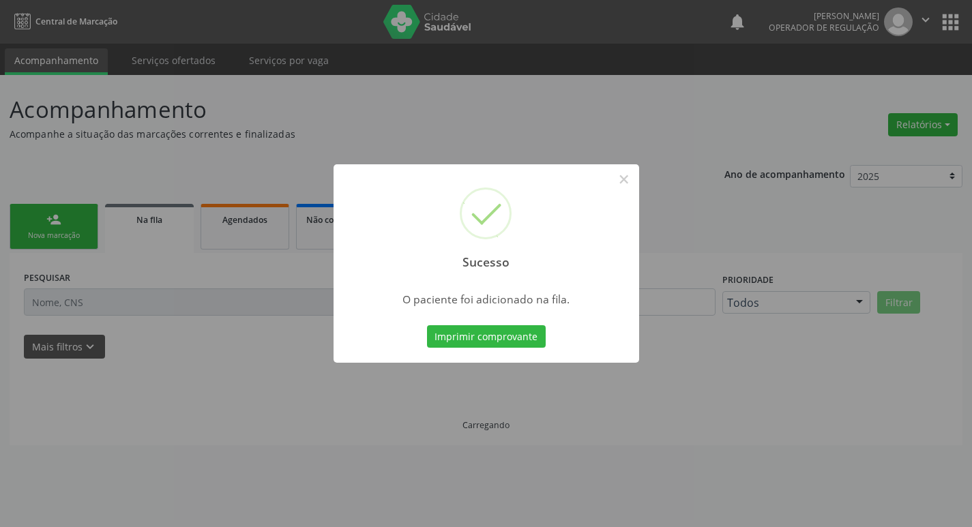
scroll to position [0, 0]
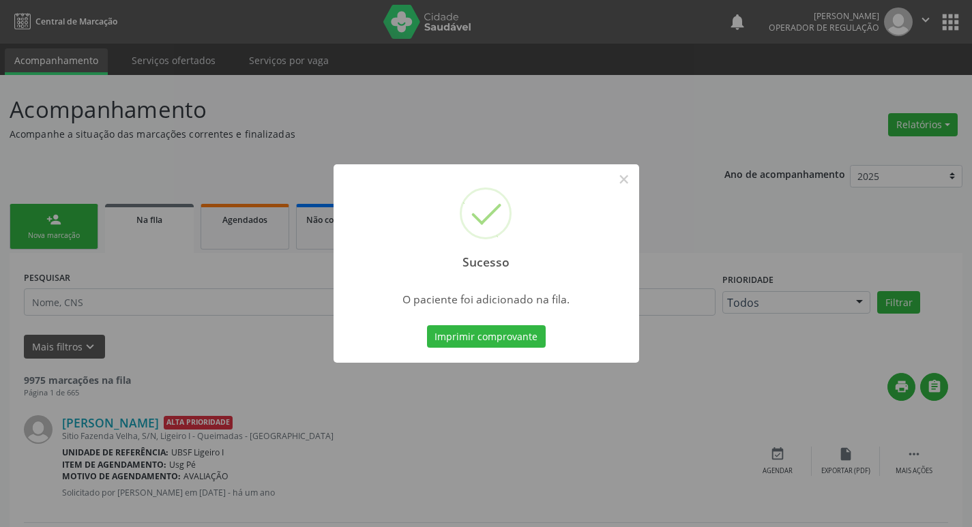
click at [958, 185] on div "Sucesso × O paciente foi adicionado na fila. Imprimir comprovante Cancel" at bounding box center [486, 263] width 972 height 527
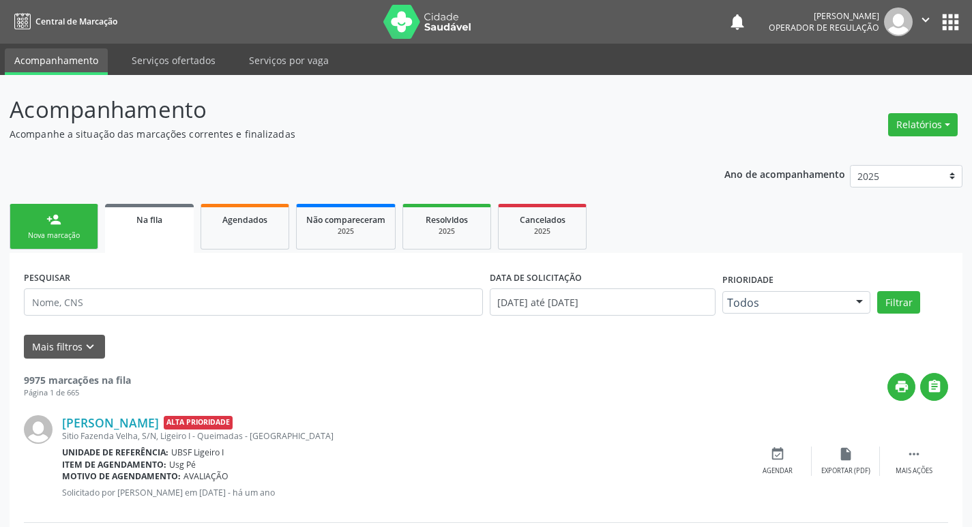
click at [949, 24] on button "apps" at bounding box center [951, 22] width 24 height 24
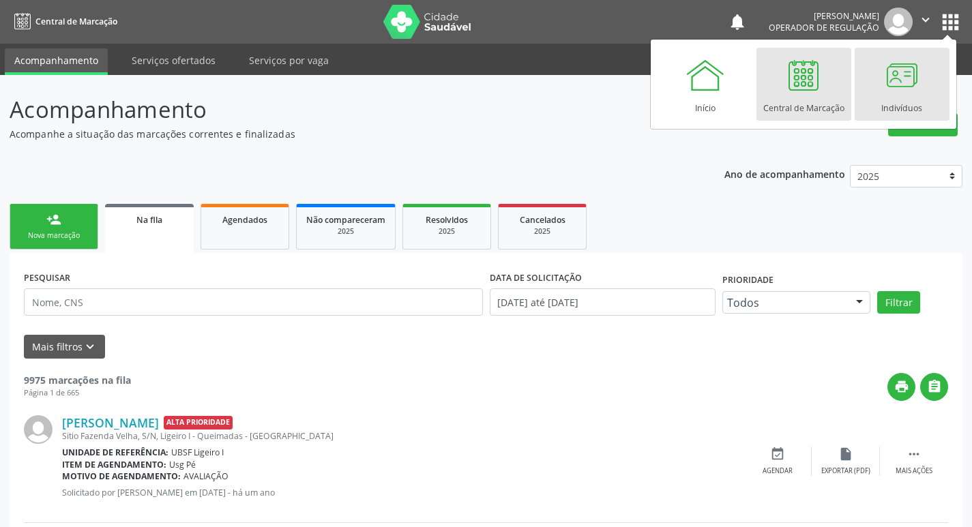
click at [902, 71] on div at bounding box center [902, 75] width 41 height 41
